Goal: Task Accomplishment & Management: Complete application form

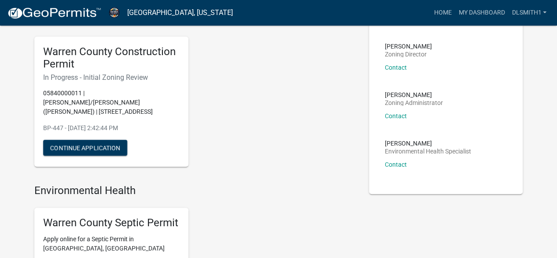
scroll to position [44, 0]
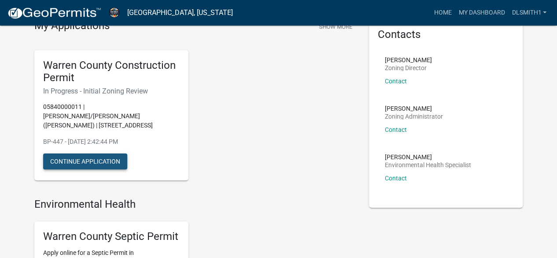
click at [117, 153] on button "Continue Application" at bounding box center [85, 161] width 84 height 16
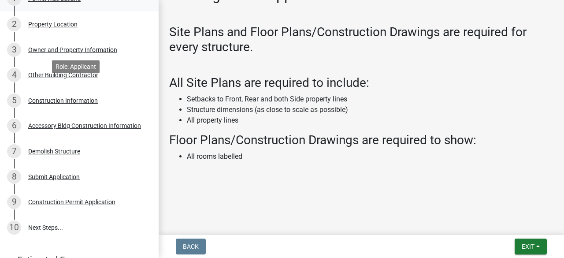
scroll to position [211, 0]
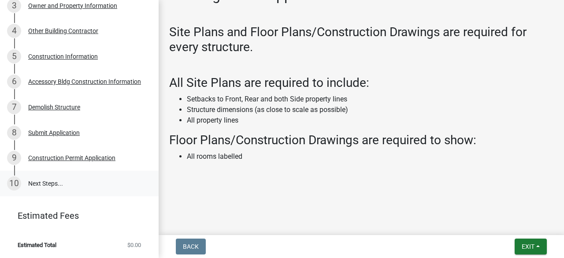
click at [39, 182] on link "10 Next Steps..." at bounding box center [79, 184] width 159 height 26
click at [60, 158] on div "Construction Permit Application" at bounding box center [71, 158] width 87 height 6
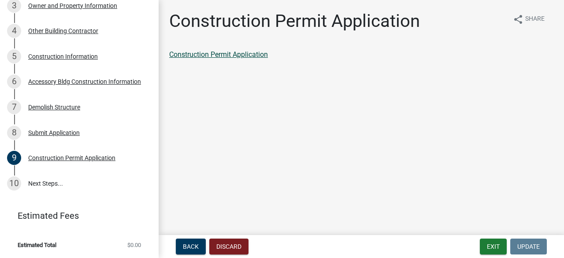
click at [224, 55] on link "Construction Permit Application" at bounding box center [218, 54] width 99 height 8
click at [79, 82] on div "Accessory Bldg Construction Information" at bounding box center [84, 81] width 113 height 6
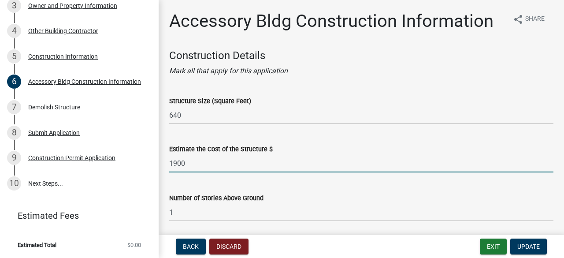
click at [259, 160] on input "1900" at bounding box center [361, 163] width 384 height 18
type input "19000"
click at [526, 244] on span "Update" at bounding box center [528, 246] width 22 height 7
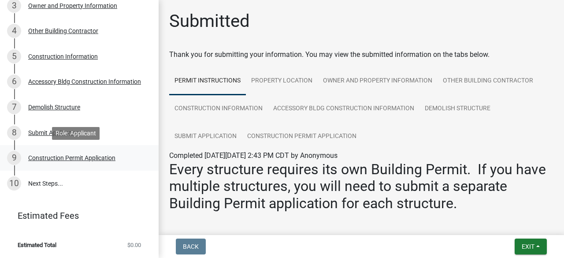
click at [60, 156] on div "Construction Permit Application" at bounding box center [71, 158] width 87 height 6
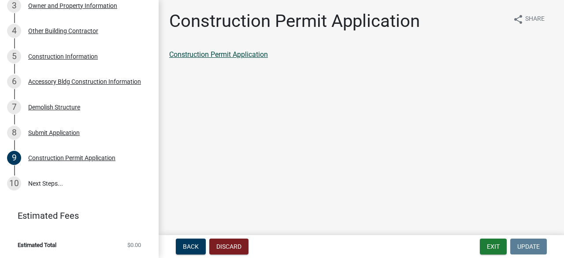
click at [207, 54] on link "Construction Permit Application" at bounding box center [218, 54] width 99 height 8
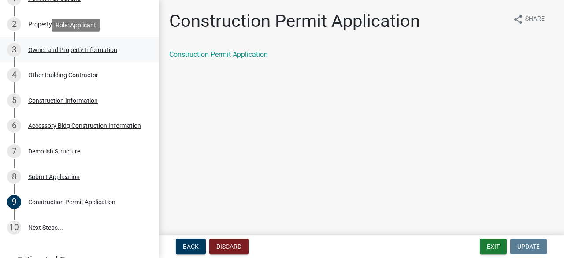
click at [93, 49] on div "Owner and Property Information" at bounding box center [72, 50] width 89 height 6
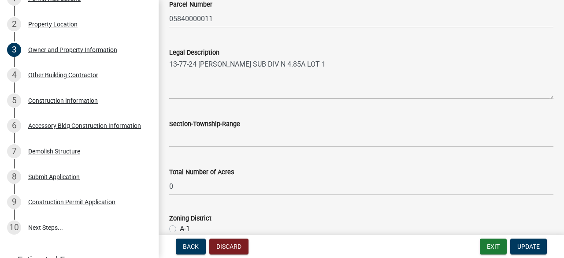
scroll to position [573, 0]
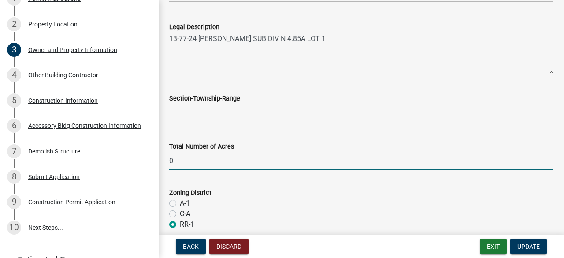
click at [173, 160] on input "0" at bounding box center [361, 161] width 384 height 18
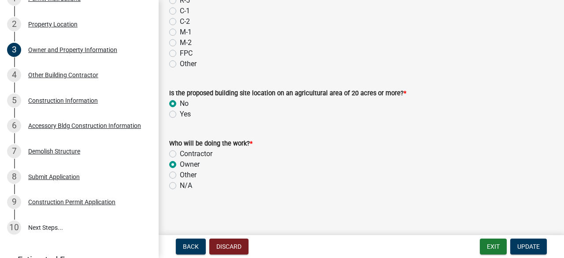
scroll to position [851, 0]
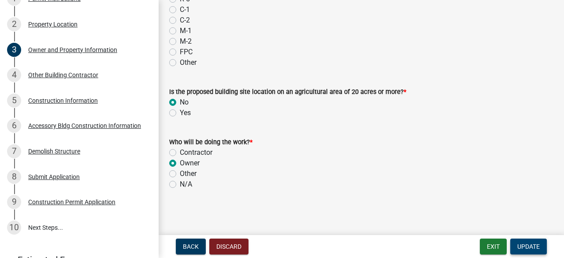
type input "4.85"
click at [531, 249] on span "Update" at bounding box center [528, 246] width 22 height 7
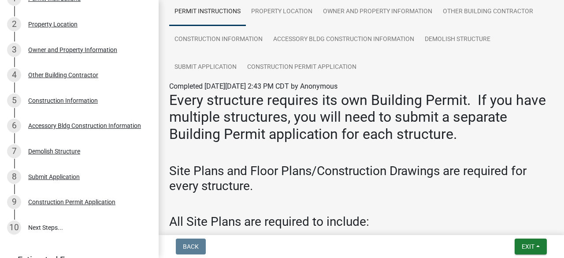
scroll to position [88, 0]
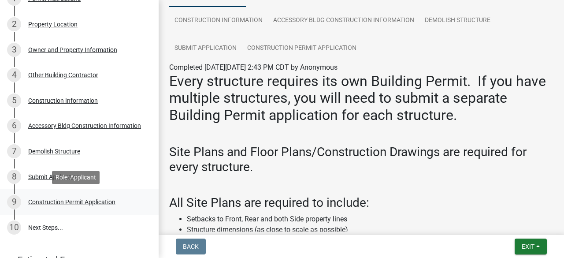
click at [62, 200] on div "Construction Permit Application" at bounding box center [71, 202] width 87 height 6
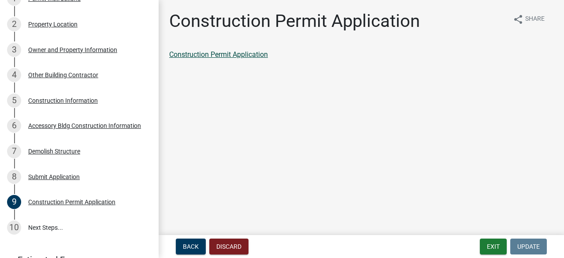
click at [206, 55] on link "Construction Permit Application" at bounding box center [218, 54] width 99 height 8
click at [81, 102] on div "Construction Information" at bounding box center [63, 100] width 70 height 6
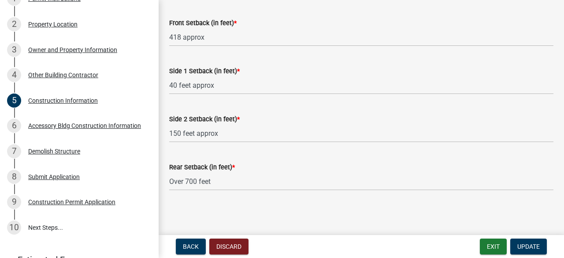
scroll to position [428, 0]
click at [528, 243] on span "Update" at bounding box center [528, 246] width 22 height 7
